Goal: Navigation & Orientation: Find specific page/section

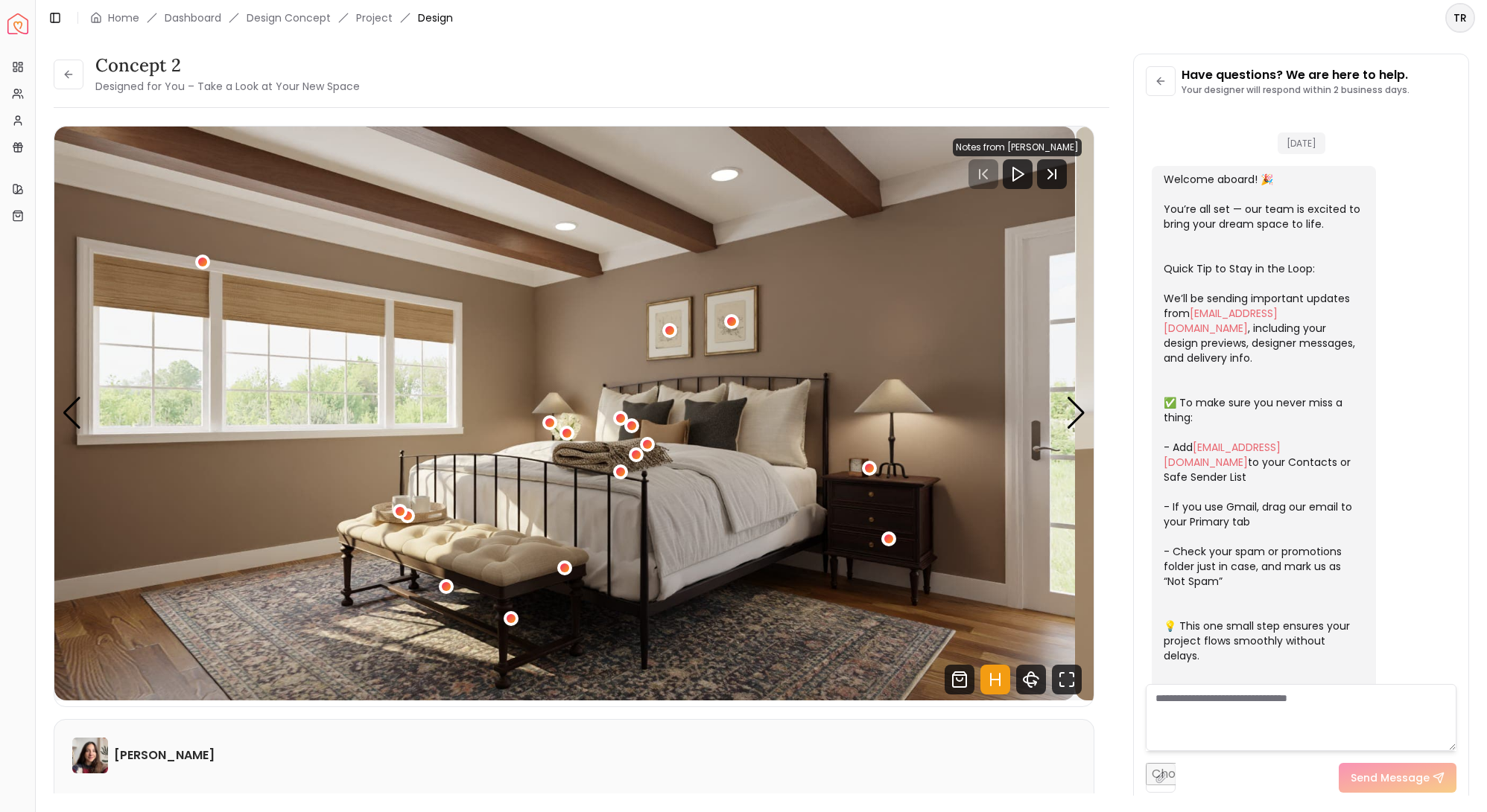
scroll to position [2609, 0]
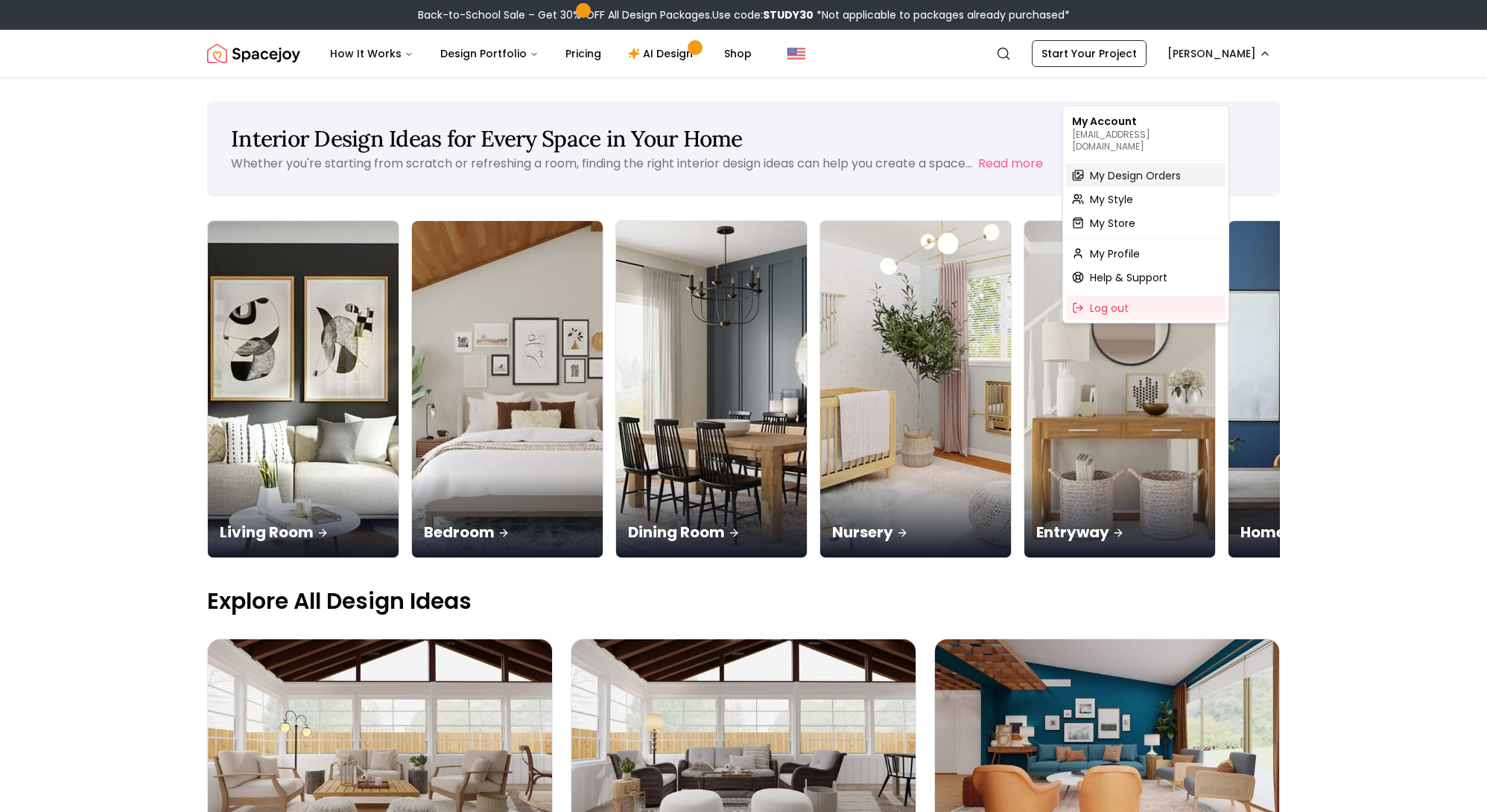
click at [1146, 175] on span "My Design Orders" at bounding box center [1135, 175] width 91 height 15
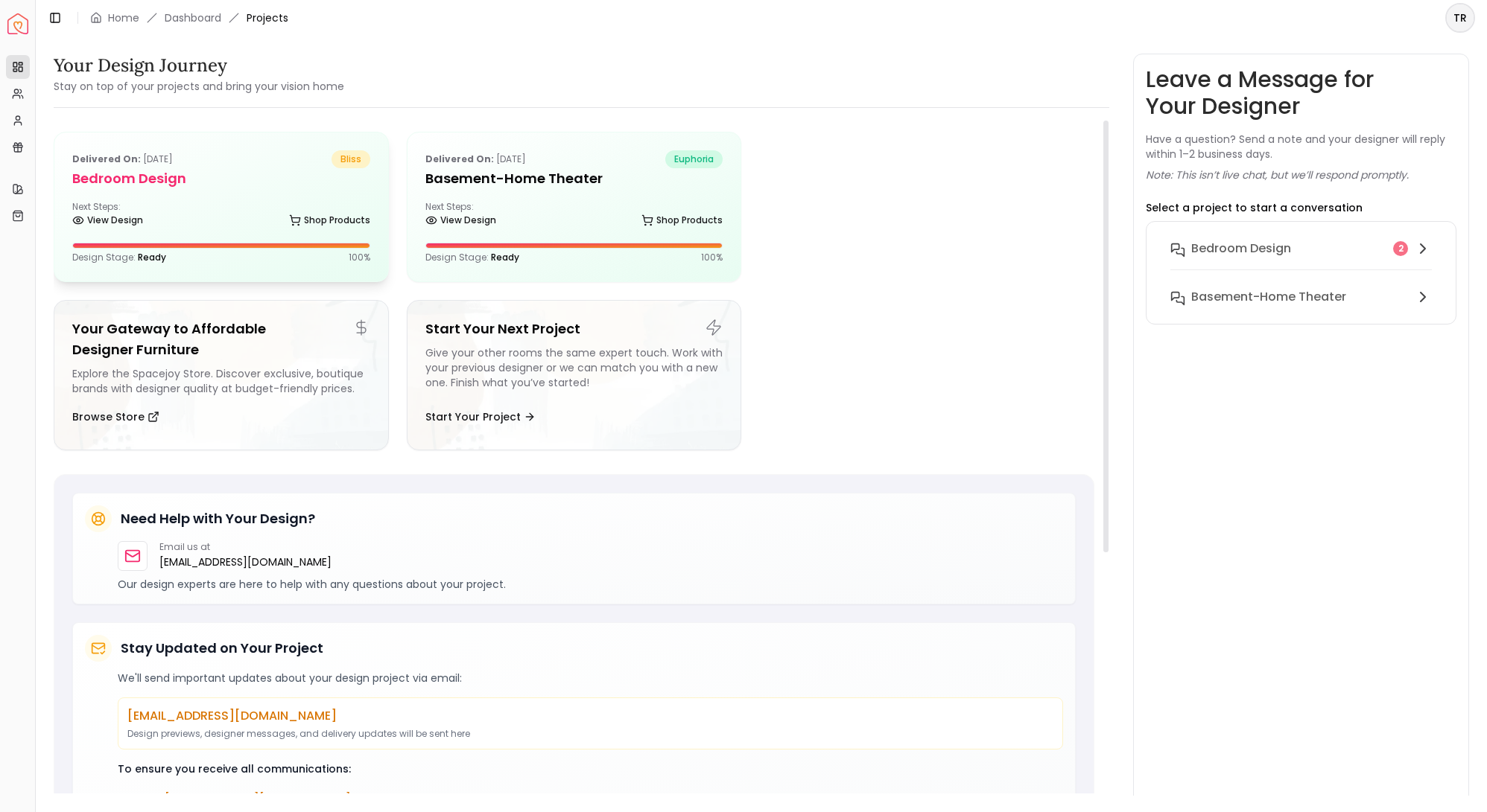
click at [185, 231] on div "View Design Shop Products" at bounding box center [221, 223] width 298 height 15
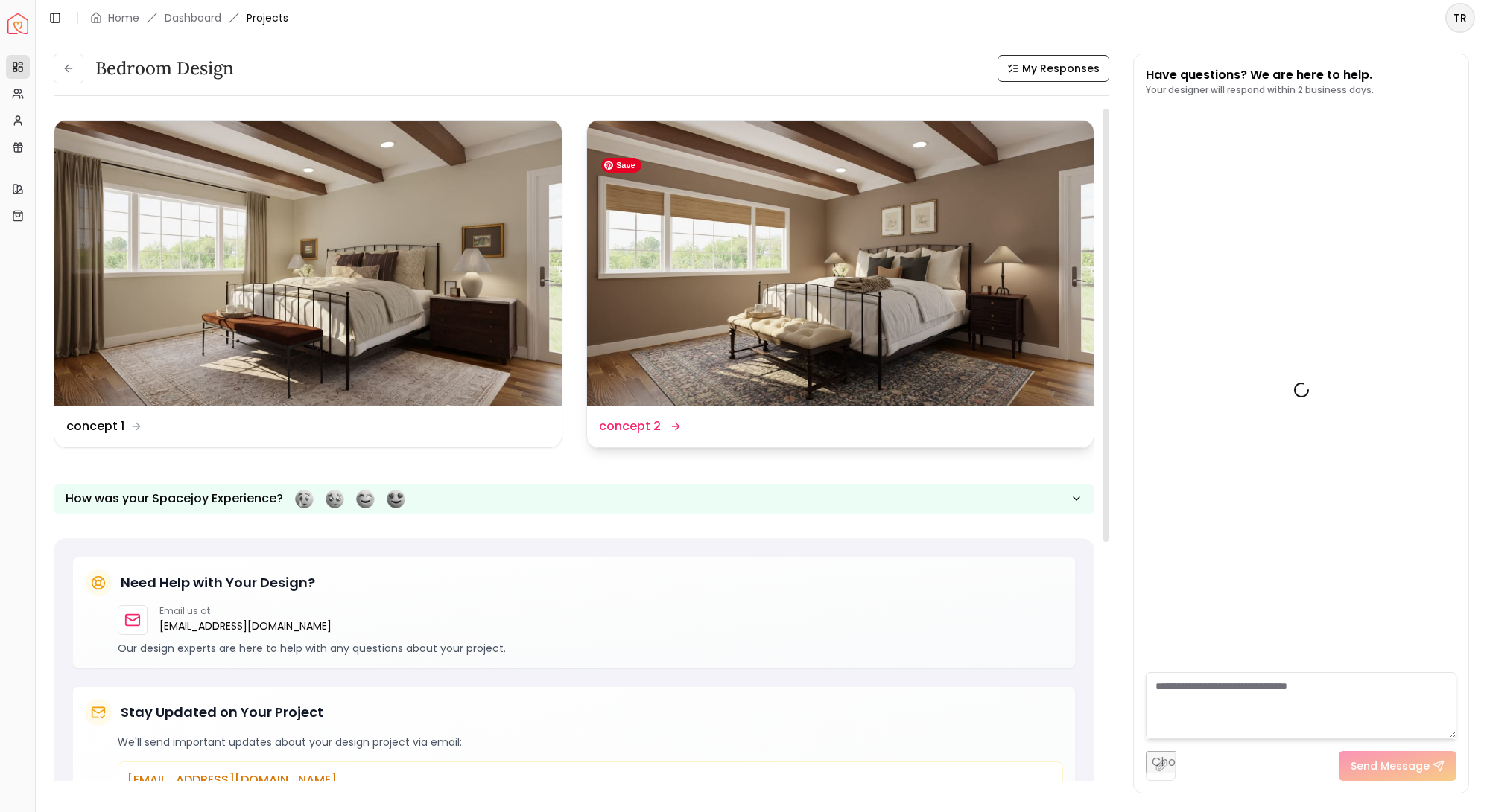
scroll to position [2587, 0]
click at [740, 380] on img at bounding box center [841, 263] width 507 height 285
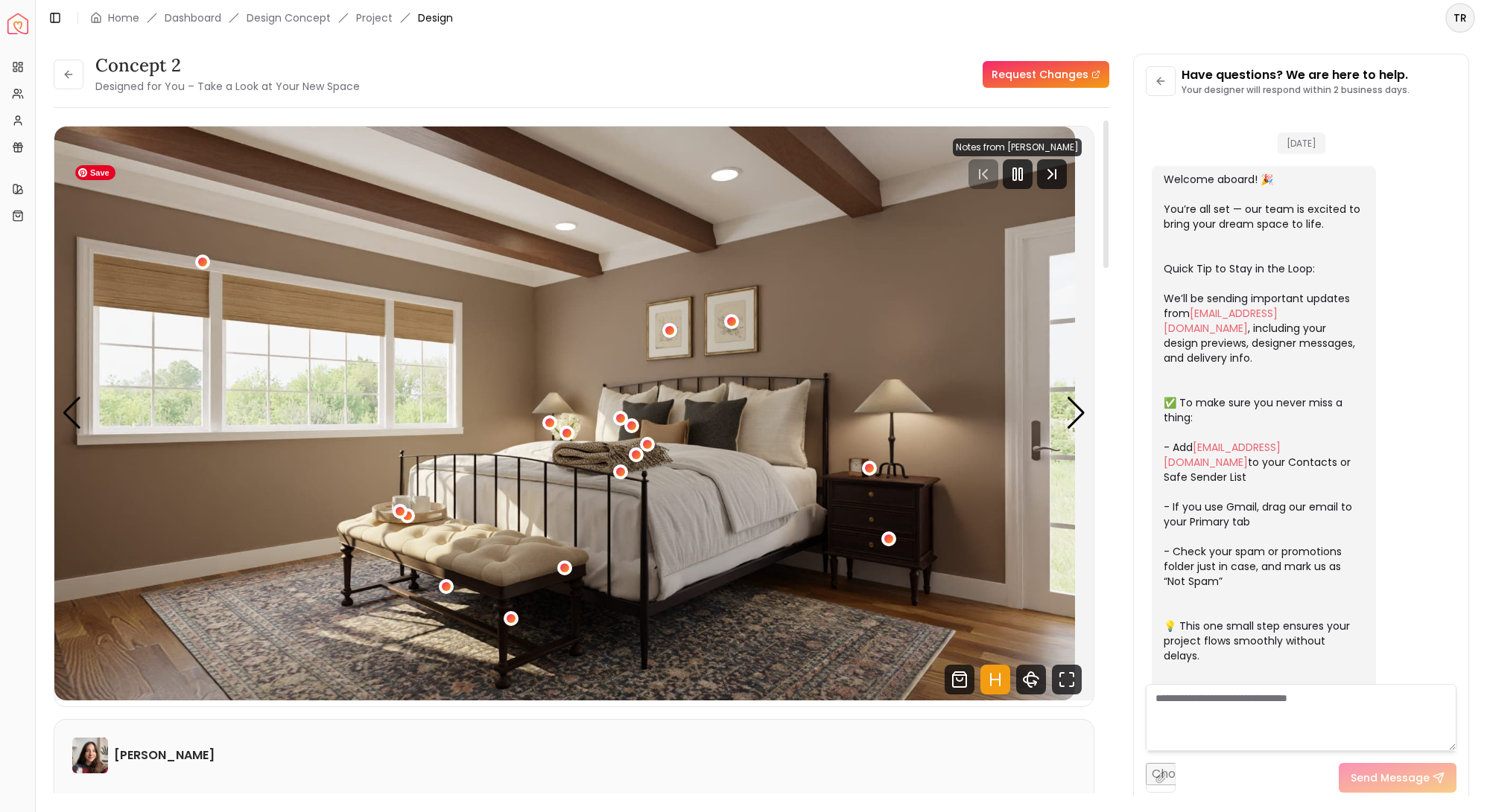
scroll to position [2609, 0]
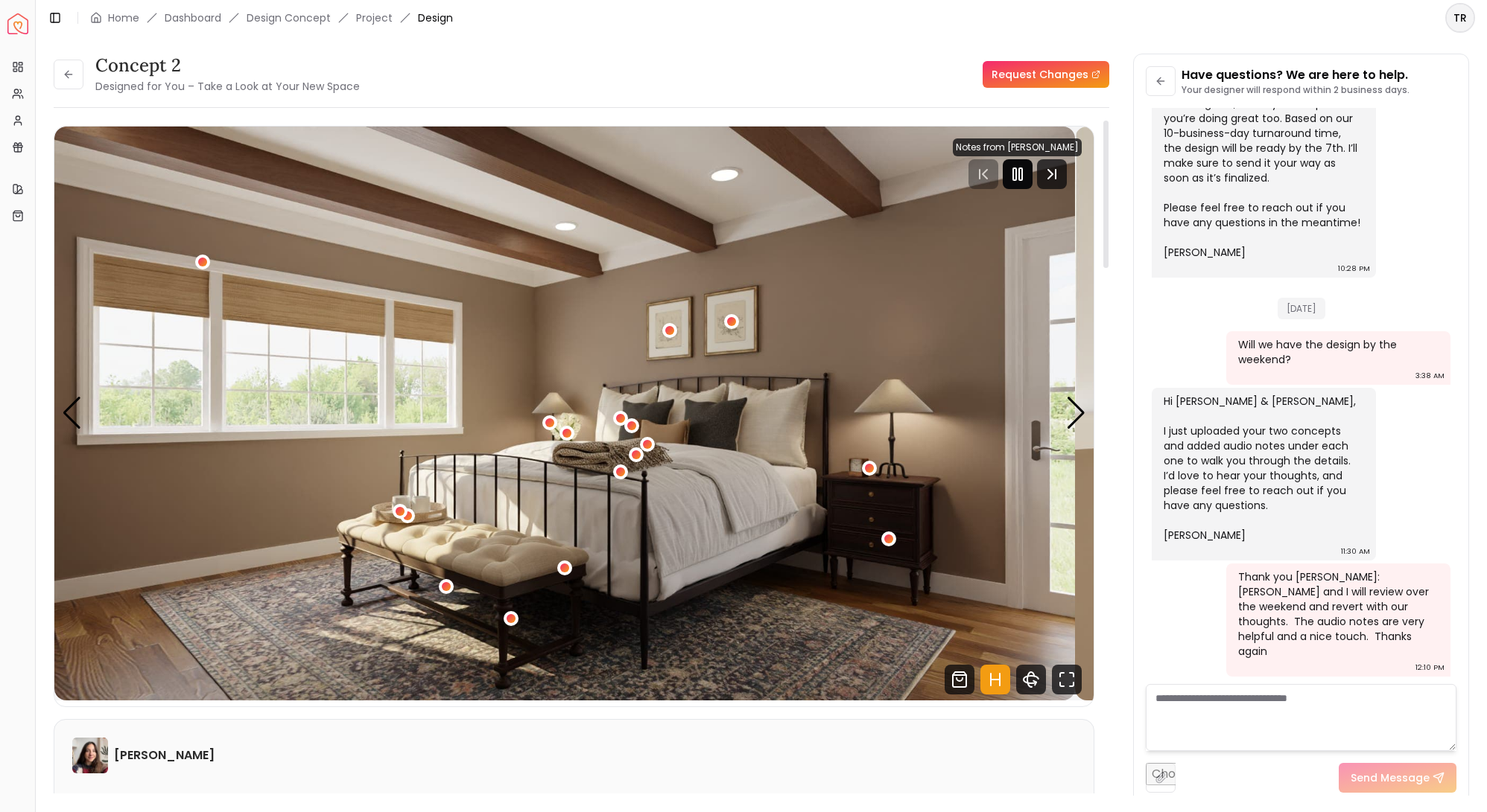
click at [1019, 181] on rect "Pause" at bounding box center [1020, 173] width 3 height 12
click at [1068, 430] on div "Next slide" at bounding box center [1076, 413] width 20 height 33
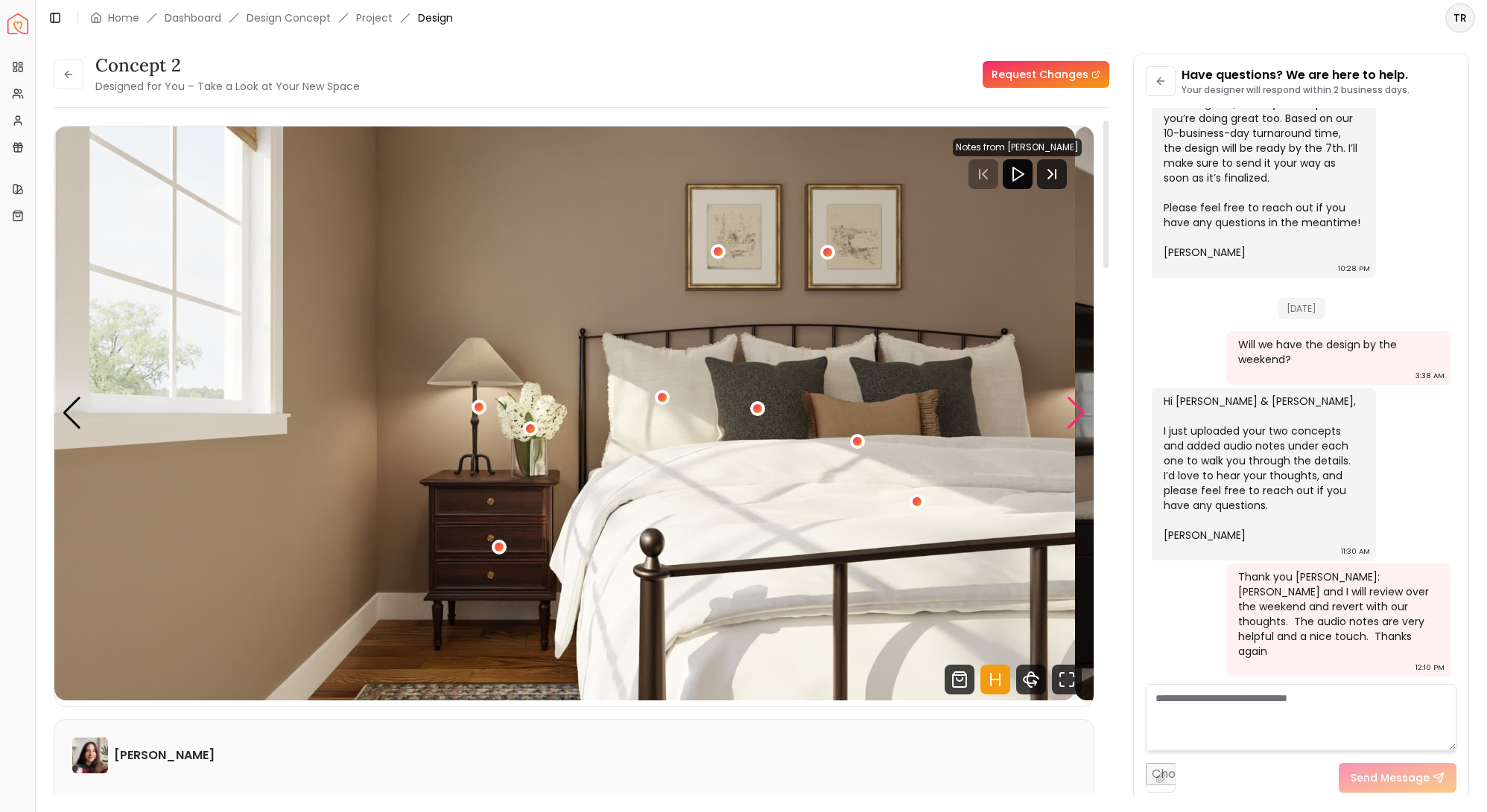
click at [1068, 430] on div "Next slide" at bounding box center [1076, 413] width 20 height 33
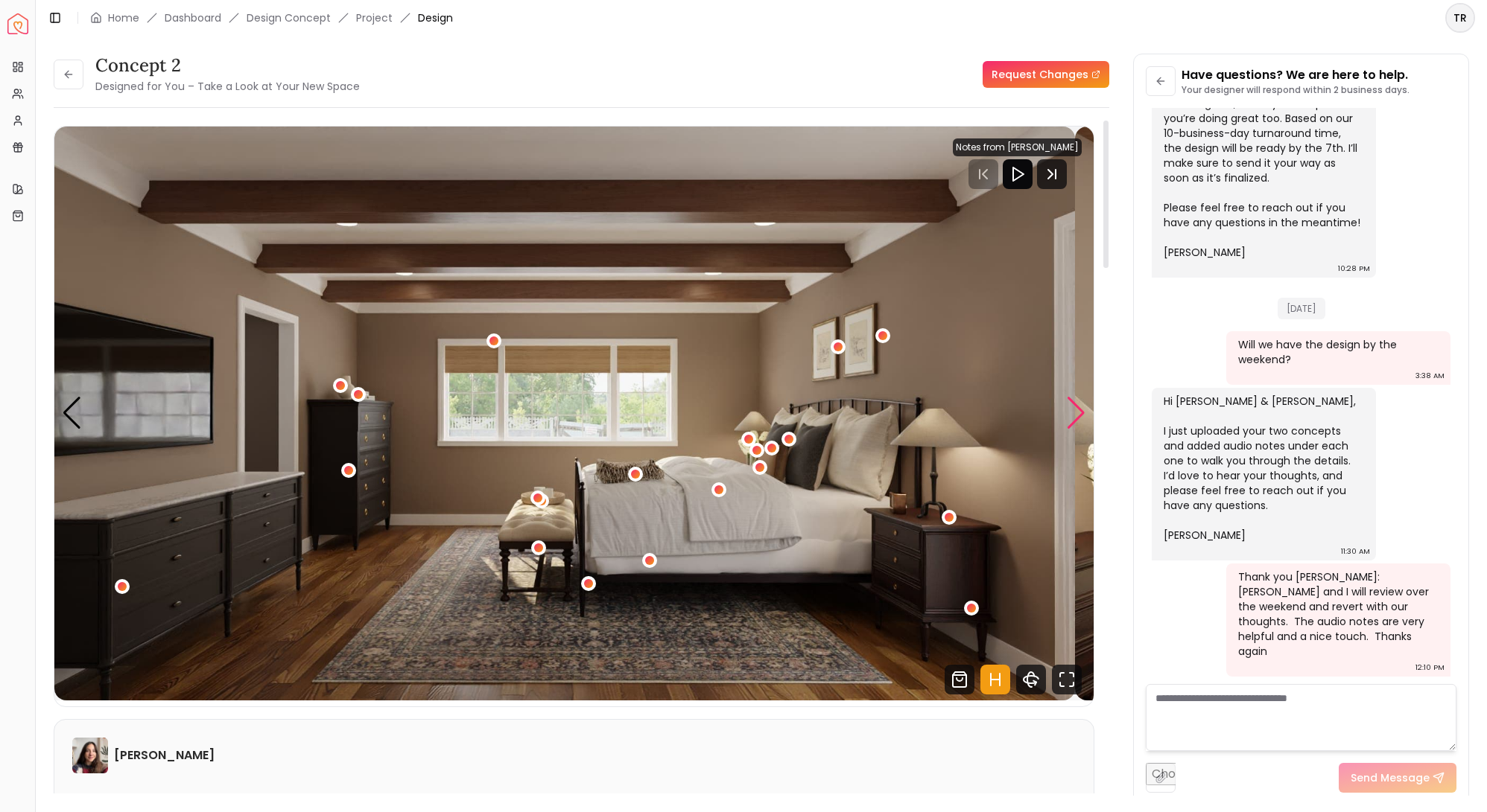
click at [1068, 430] on div "Next slide" at bounding box center [1076, 413] width 20 height 33
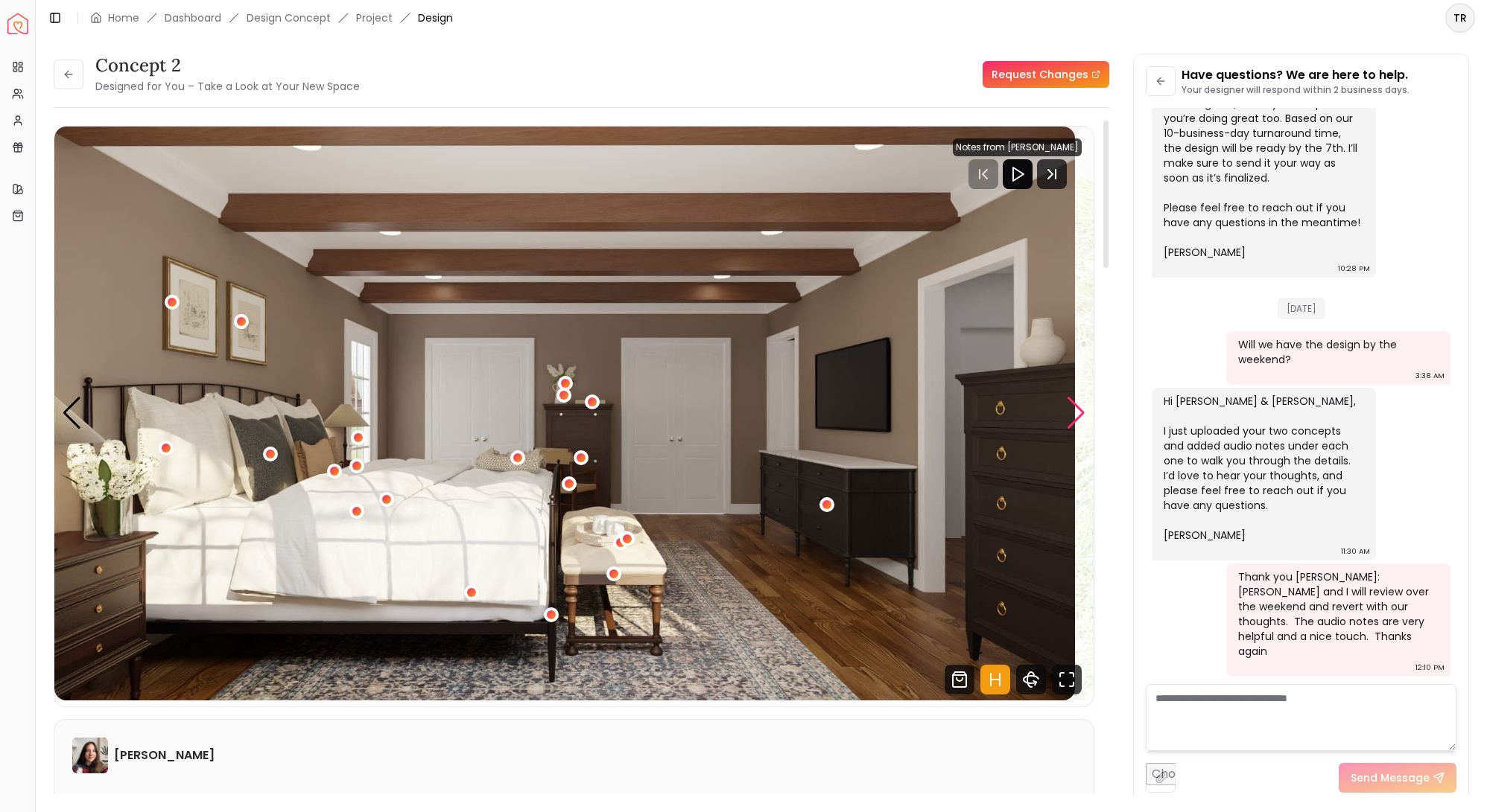
click at [1068, 430] on div "Next slide" at bounding box center [1076, 413] width 20 height 33
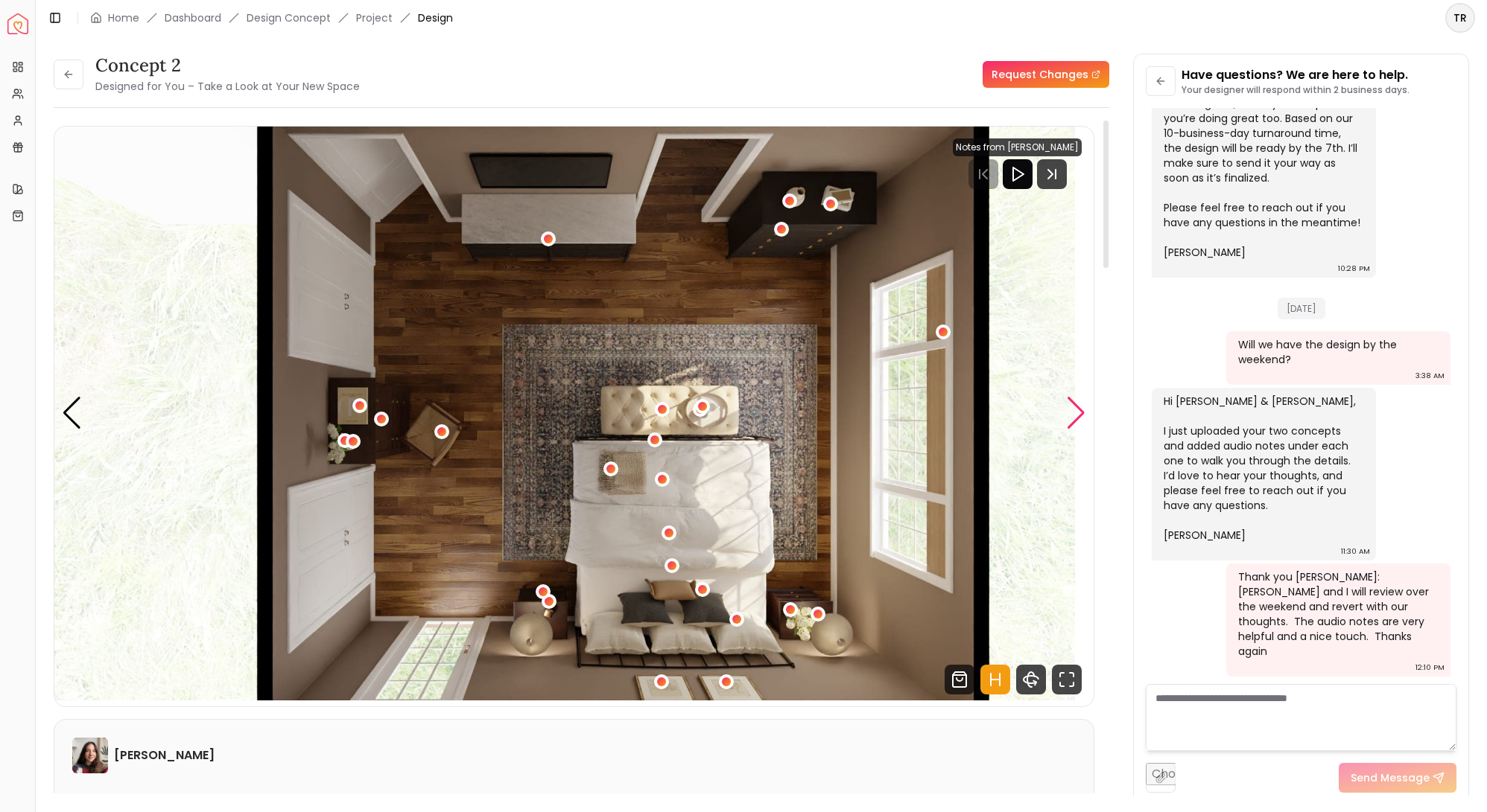
click at [1068, 430] on div "Next slide" at bounding box center [1076, 413] width 20 height 33
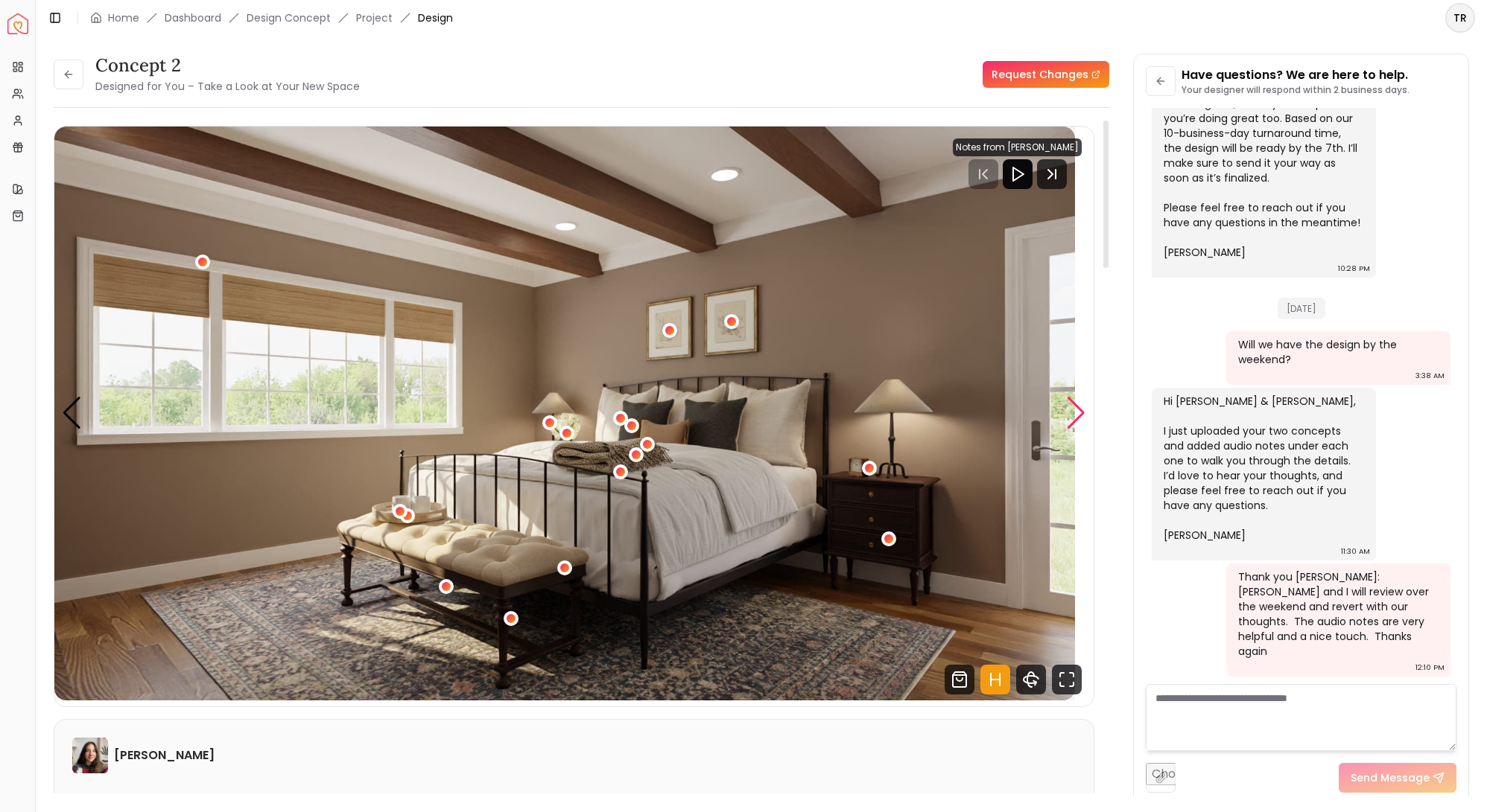
click at [1068, 430] on div "Next slide" at bounding box center [1076, 413] width 20 height 33
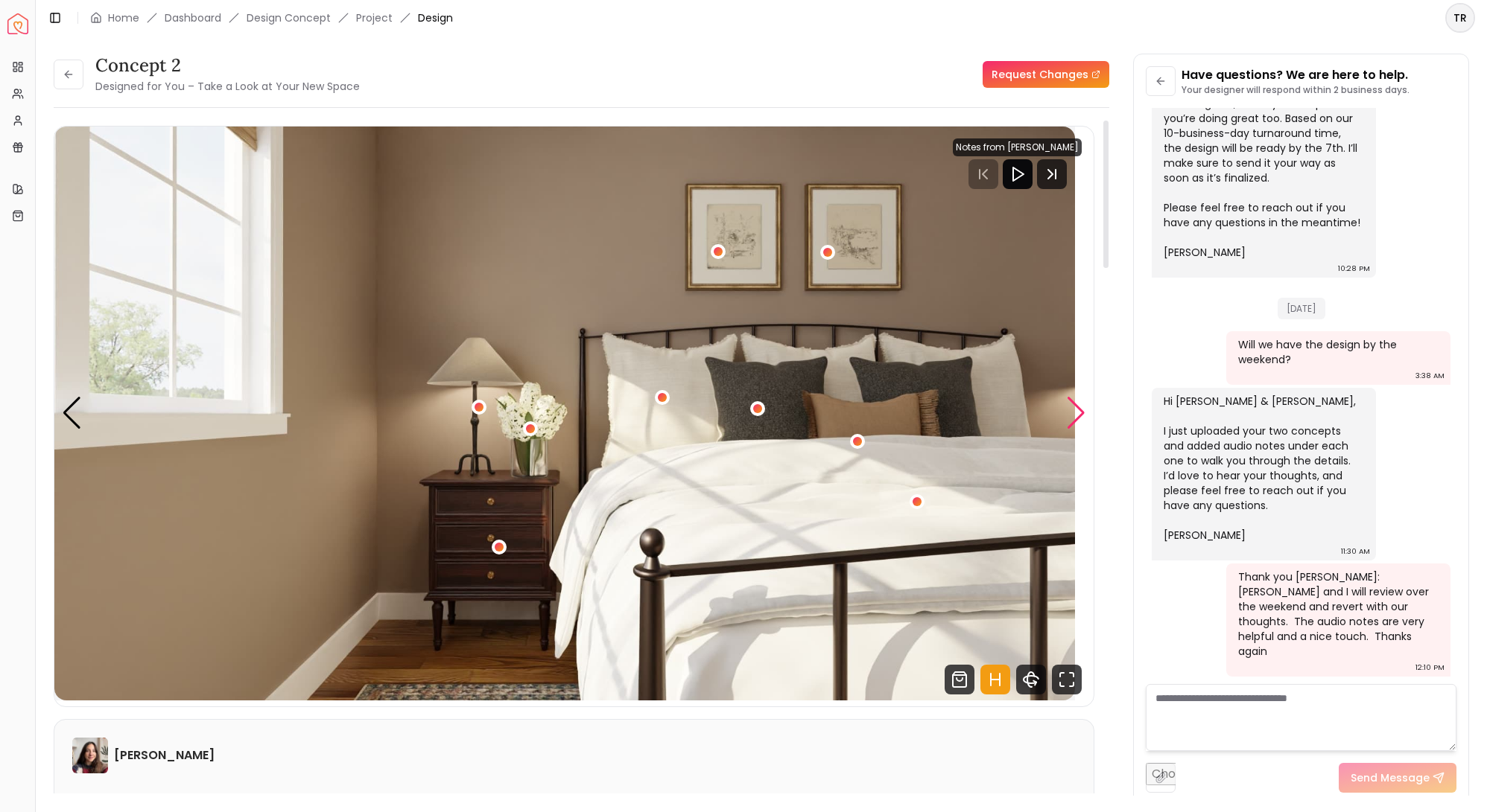
click at [1068, 430] on div "Next slide" at bounding box center [1076, 413] width 20 height 33
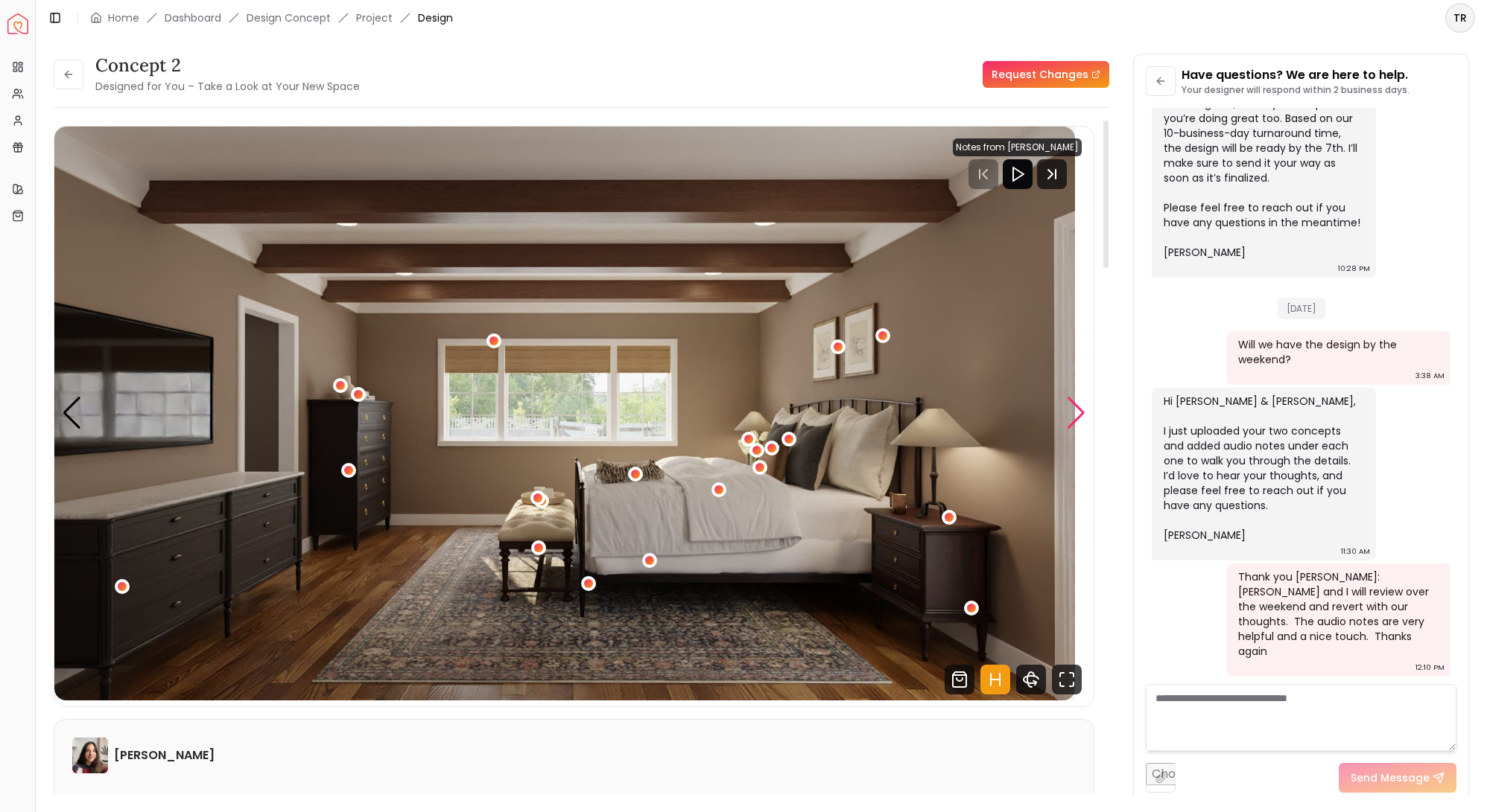
click at [1068, 430] on div "Next slide" at bounding box center [1076, 413] width 20 height 33
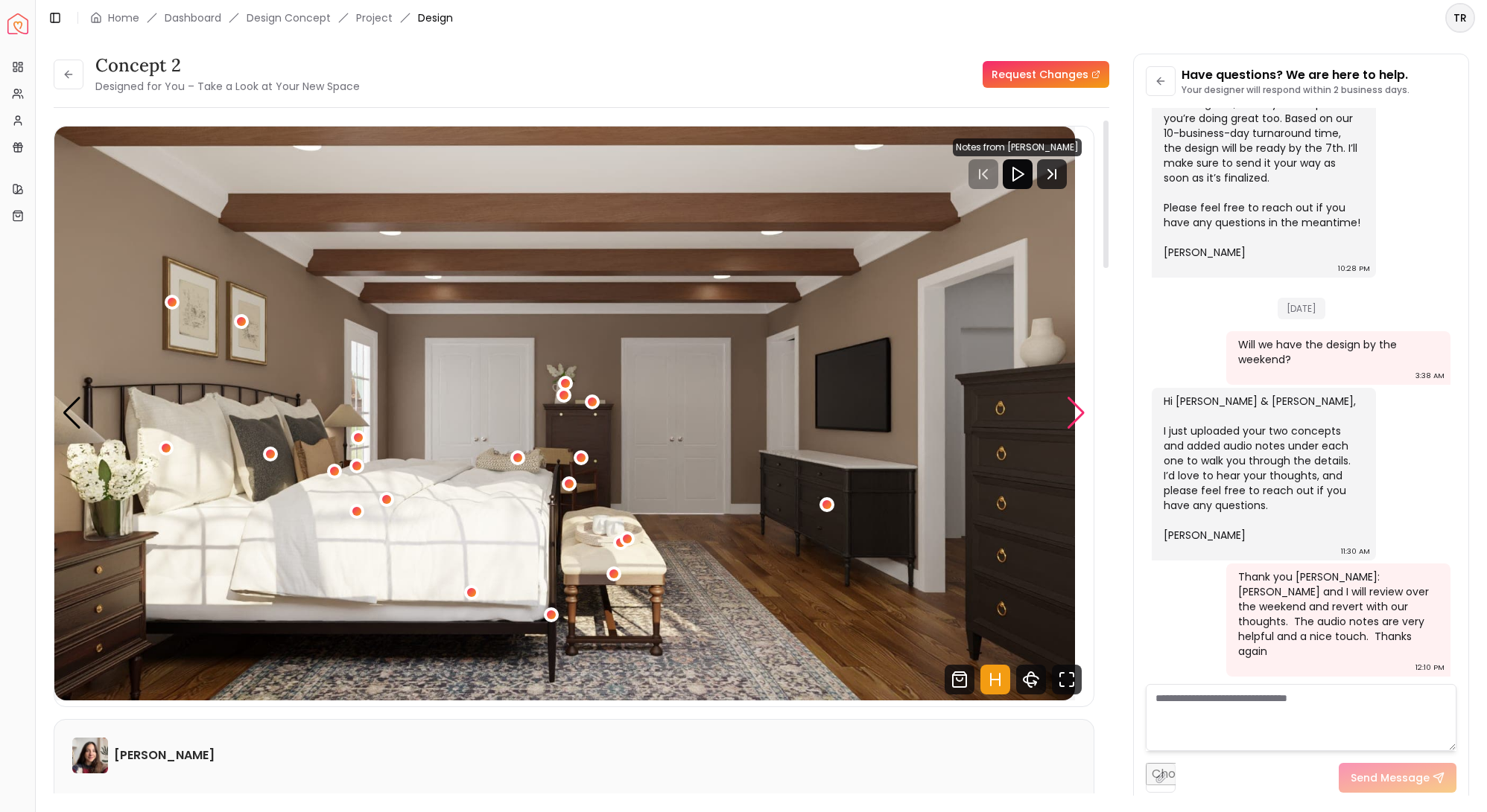
click at [1068, 430] on div "Next slide" at bounding box center [1076, 413] width 20 height 33
